Goal: Task Accomplishment & Management: Manage account settings

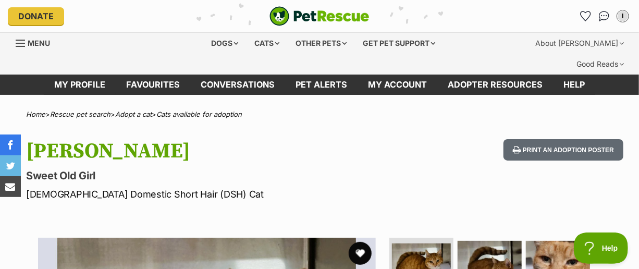
click at [360, 242] on button "favourite" at bounding box center [360, 253] width 23 height 23
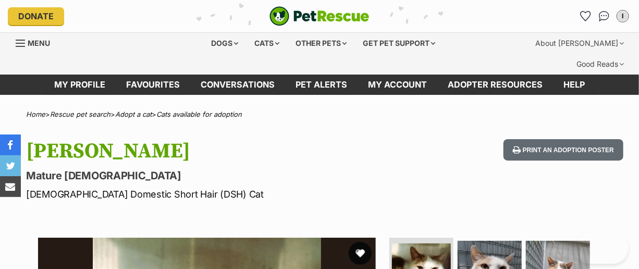
click at [358, 242] on button "favourite" at bounding box center [360, 253] width 23 height 23
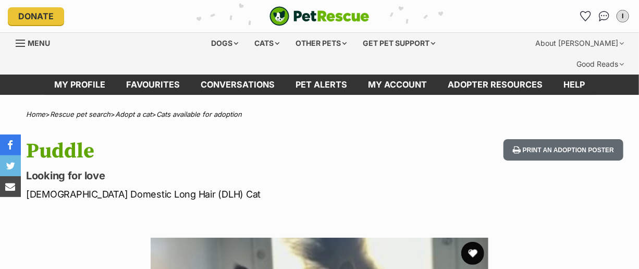
click at [472, 242] on button "favourite" at bounding box center [472, 253] width 23 height 23
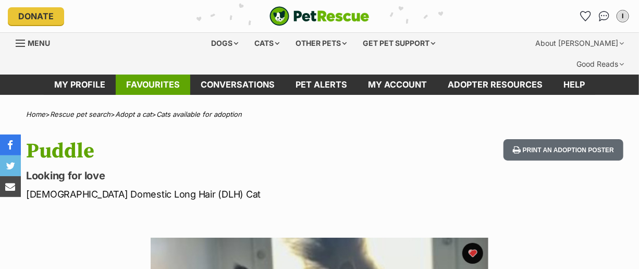
click at [164, 75] on link "Favourites" at bounding box center [153, 85] width 75 height 20
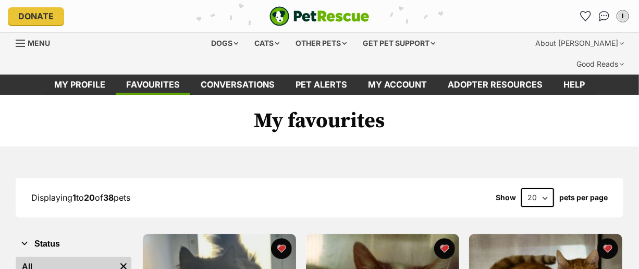
select select "40"
click at [521, 188] on select "20 40 60" at bounding box center [537, 197] width 33 height 19
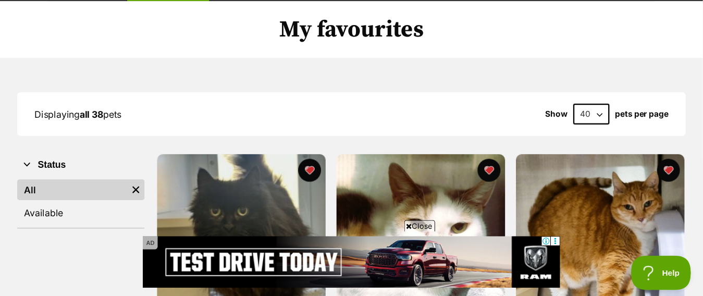
scroll to position [94, 0]
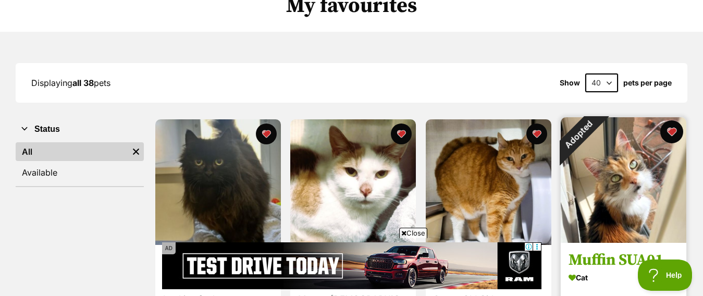
click at [638, 130] on button "favourite" at bounding box center [671, 131] width 23 height 23
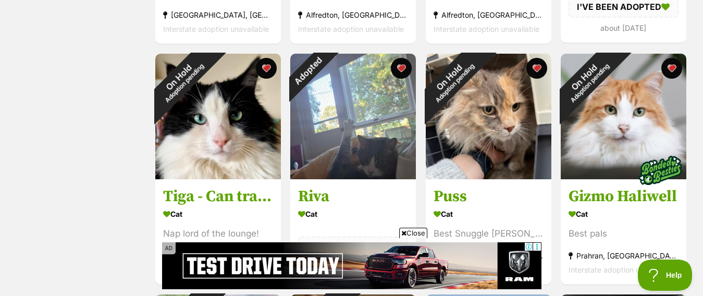
scroll to position [406, 0]
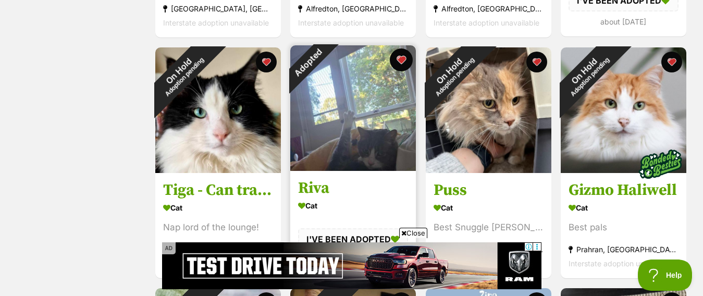
click at [400, 60] on button "favourite" at bounding box center [401, 59] width 23 height 23
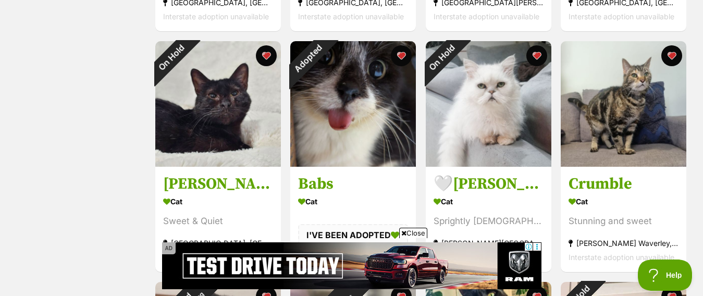
scroll to position [1147, 0]
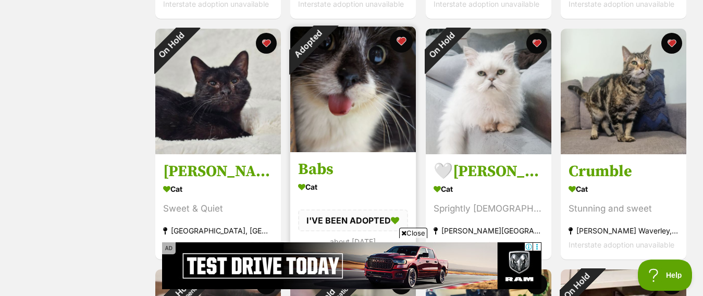
click at [400, 41] on button "favourite" at bounding box center [401, 41] width 23 height 23
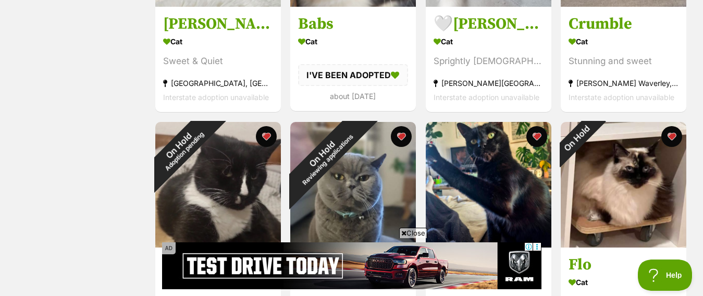
scroll to position [1554, 0]
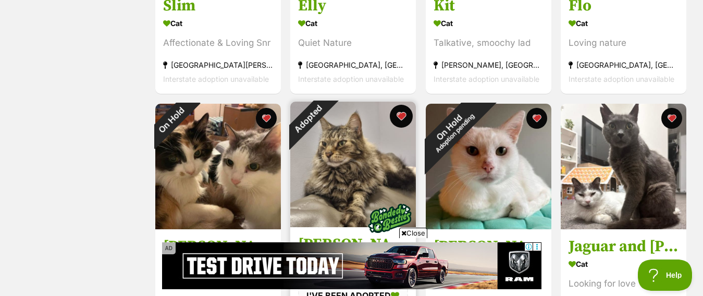
click at [401, 116] on button "favourite" at bounding box center [401, 116] width 23 height 23
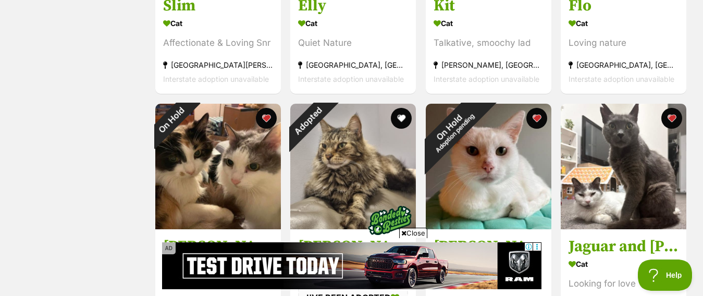
scroll to position [1813, 0]
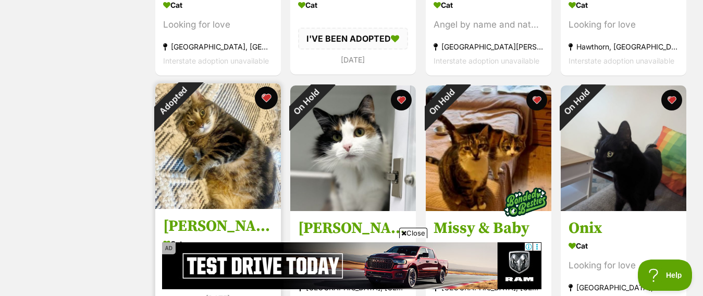
click at [265, 98] on button "favourite" at bounding box center [265, 97] width 23 height 23
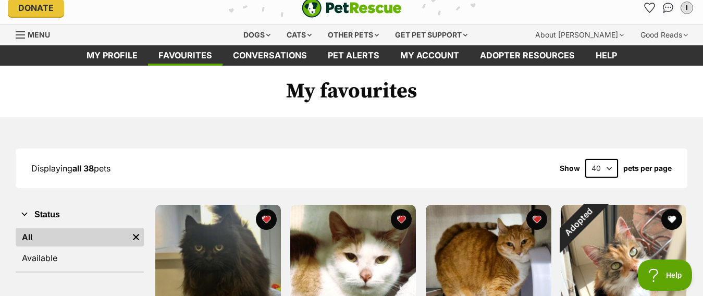
scroll to position [0, 0]
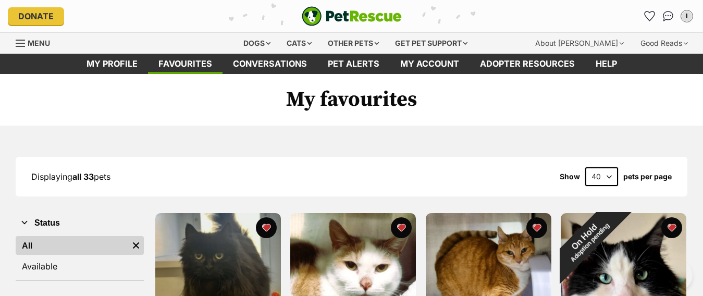
click at [39, 42] on span "Menu" at bounding box center [39, 43] width 22 height 9
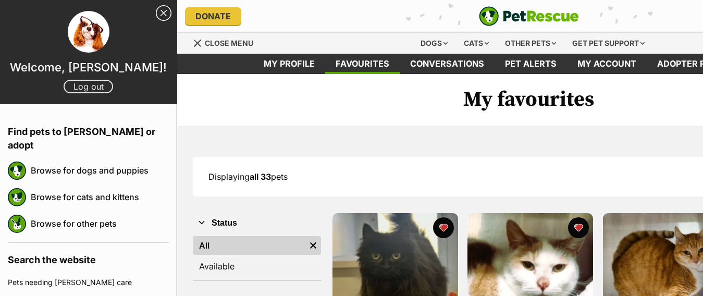
click at [78, 87] on link "Log out" at bounding box center [88, 87] width 49 height 14
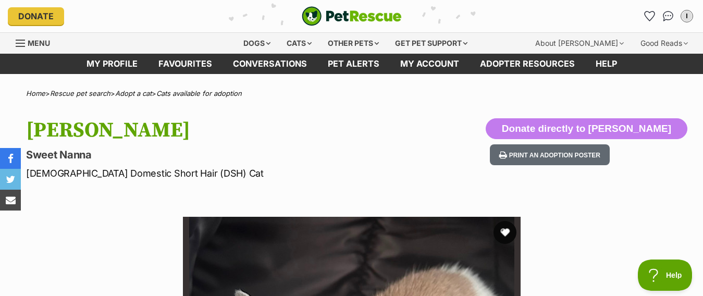
click at [504, 231] on button "favourite" at bounding box center [504, 232] width 23 height 23
click at [38, 45] on span "Menu" at bounding box center [39, 43] width 22 height 9
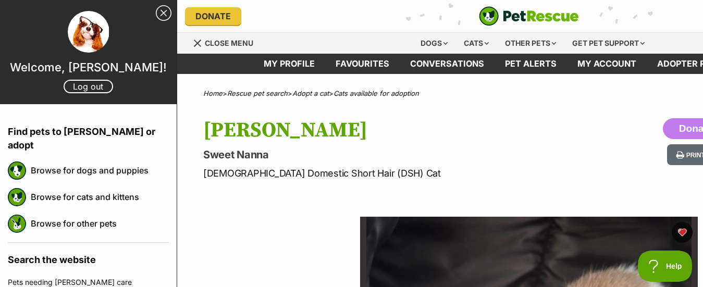
click at [79, 85] on link "Log out" at bounding box center [88, 87] width 49 height 14
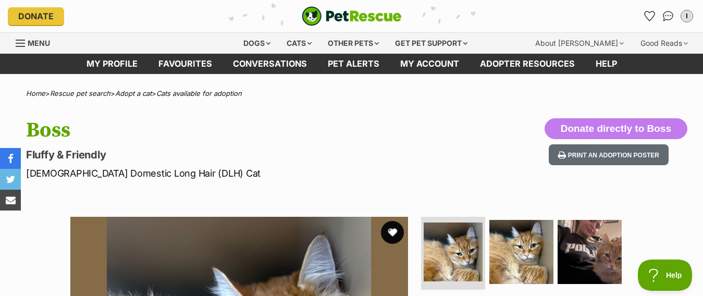
click at [393, 231] on button "favourite" at bounding box center [392, 232] width 23 height 23
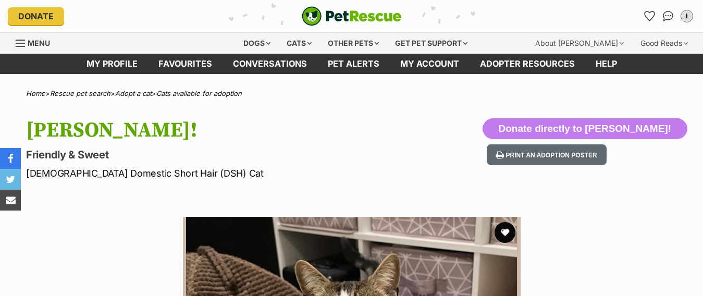
click at [504, 231] on button "favourite" at bounding box center [504, 232] width 21 height 21
